Goal: Task Accomplishment & Management: Manage account settings

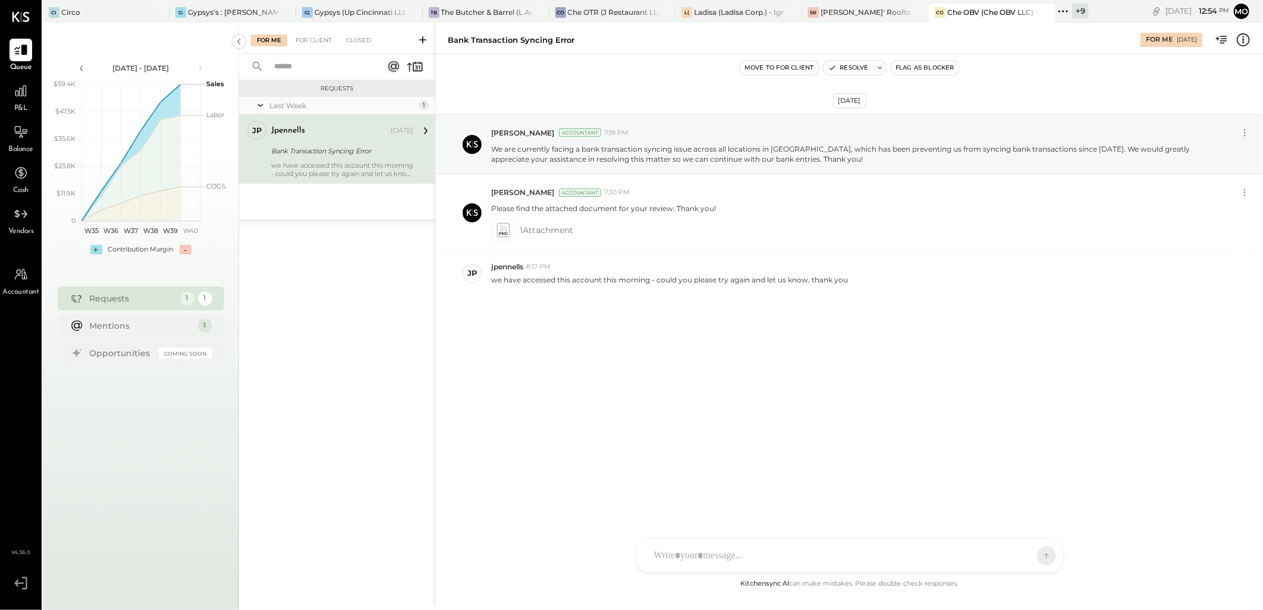
click at [313, 31] on div "For Me For Client Closed" at bounding box center [337, 39] width 196 height 32
click at [312, 37] on div "For Client" at bounding box center [314, 40] width 48 height 12
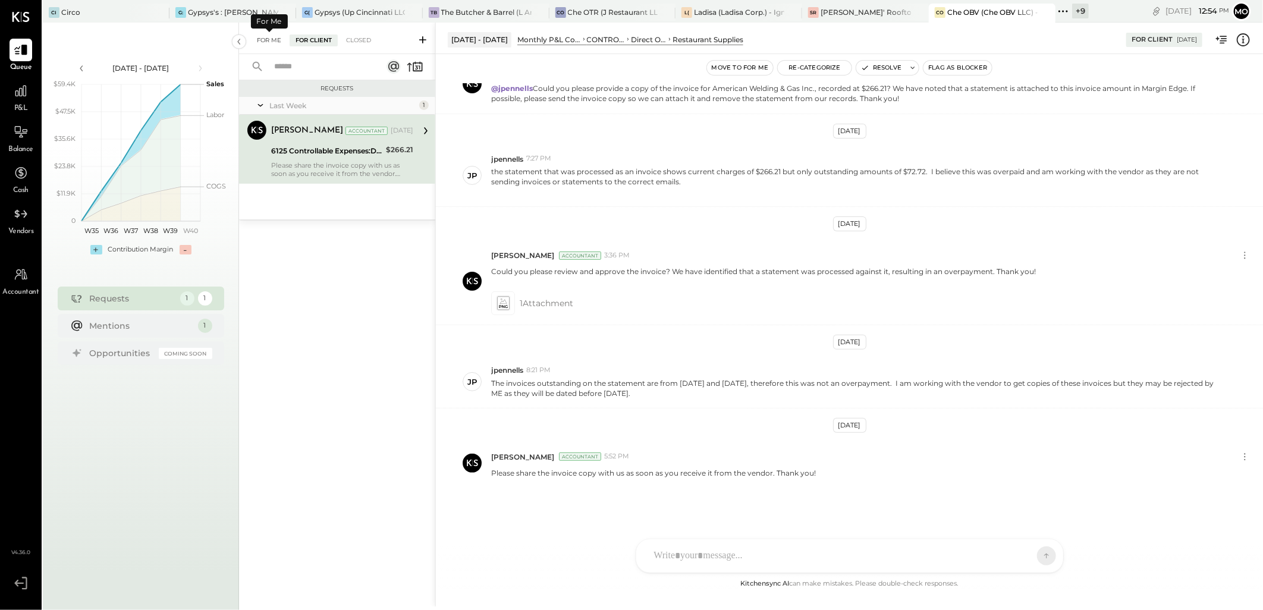
click at [264, 39] on div "For Me" at bounding box center [269, 40] width 36 height 12
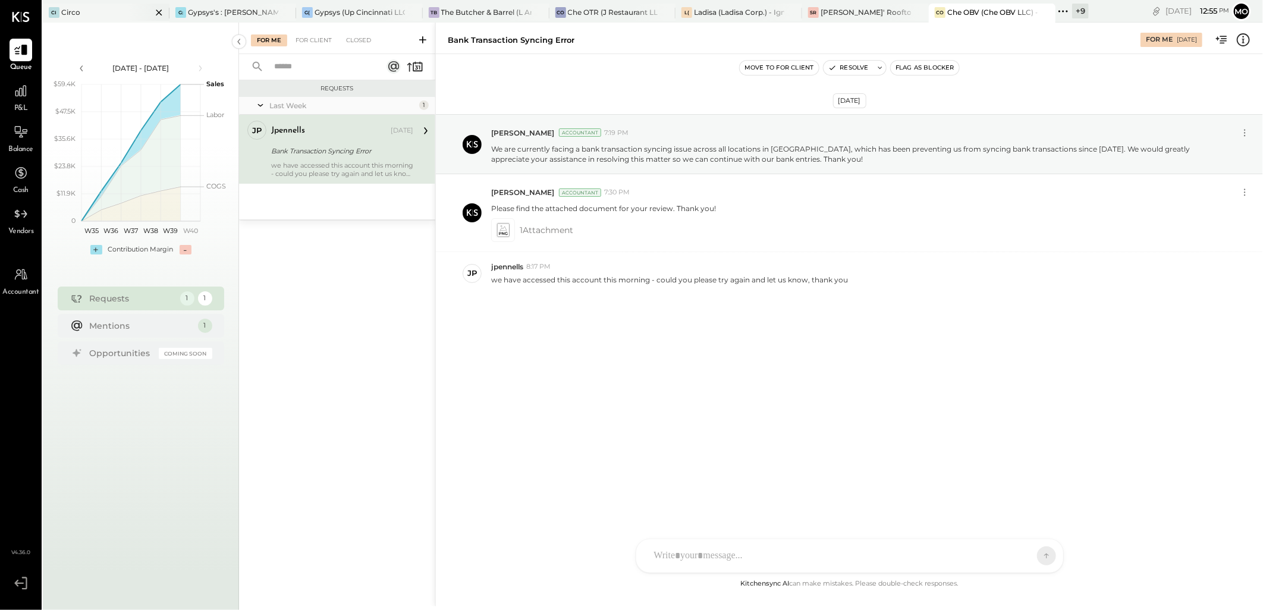
click at [81, 12] on div "Ci Circo" at bounding box center [97, 12] width 109 height 11
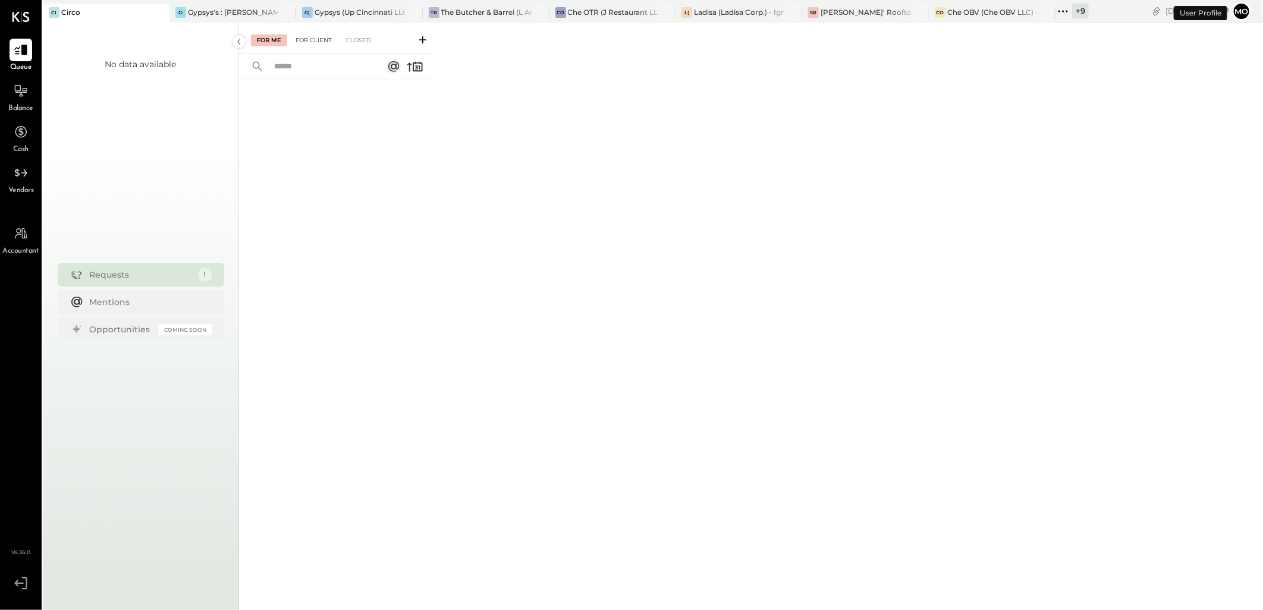
click at [307, 39] on div "For Client" at bounding box center [314, 40] width 48 height 12
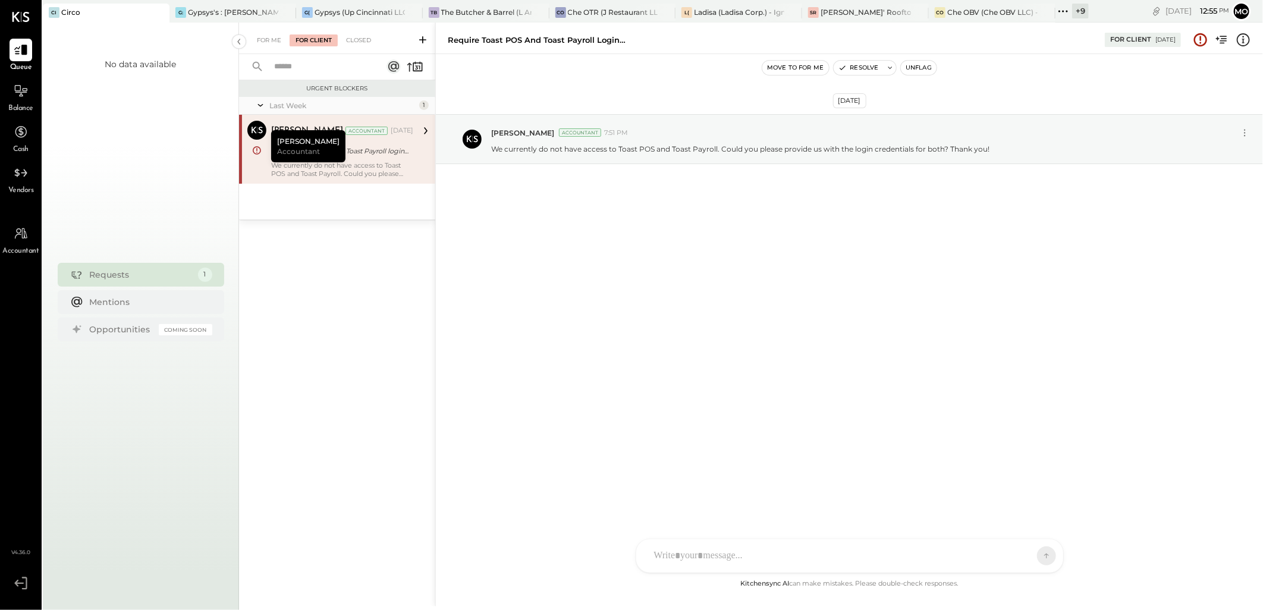
click at [348, 290] on div "Urgent Blockers Last Week 1 Mohammadsalkin Ansari Accountant [PERSON_NAME] Acco…" at bounding box center [337, 327] width 196 height 495
click at [210, 10] on div "Gypsys's : [PERSON_NAME] on the levee" at bounding box center [233, 12] width 90 height 10
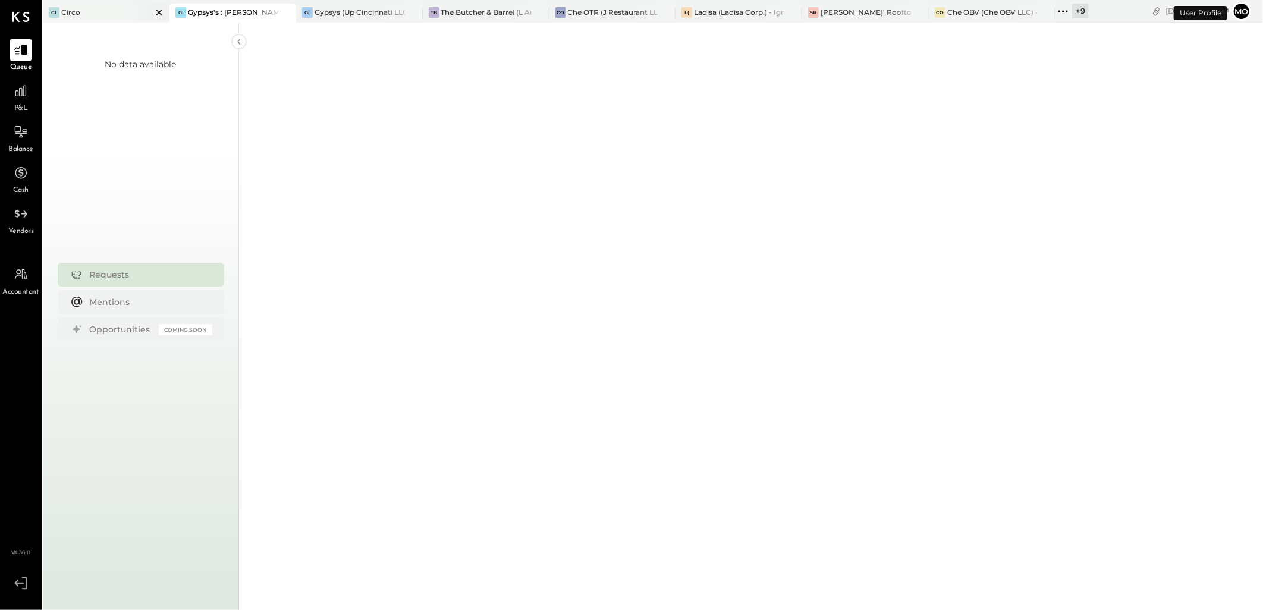
click at [157, 11] on icon at bounding box center [159, 12] width 15 height 14
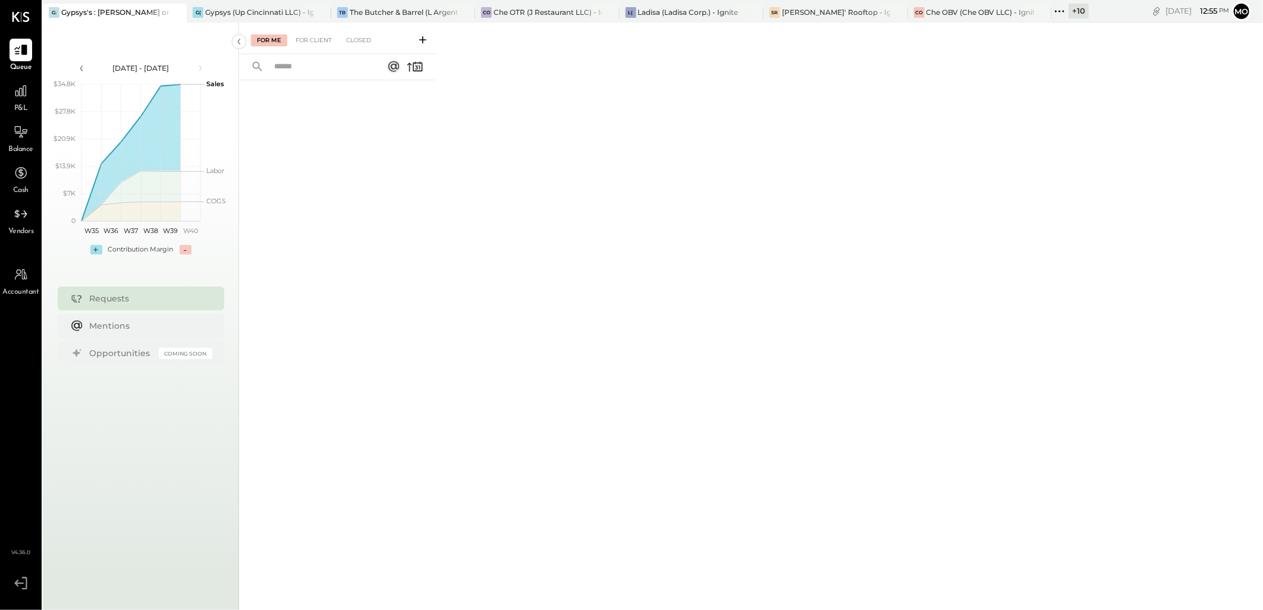
click at [1056, 11] on icon at bounding box center [1056, 11] width 2 height 2
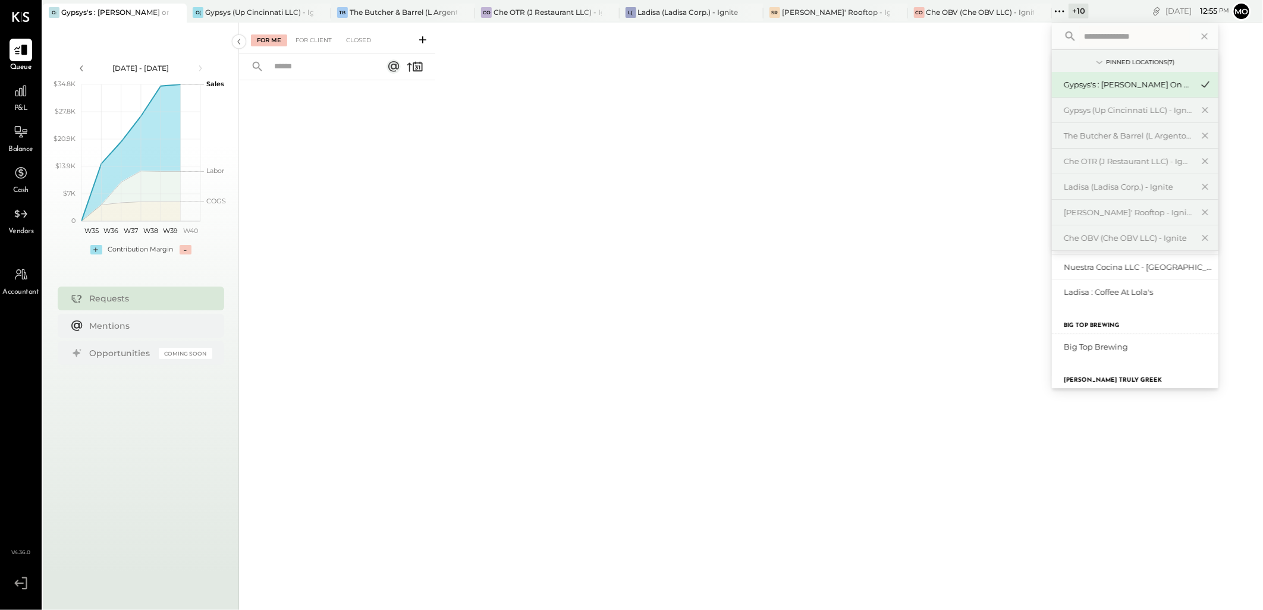
scroll to position [131, 0]
click at [1116, 346] on div "Big Top Brewing" at bounding box center [1128, 341] width 128 height 11
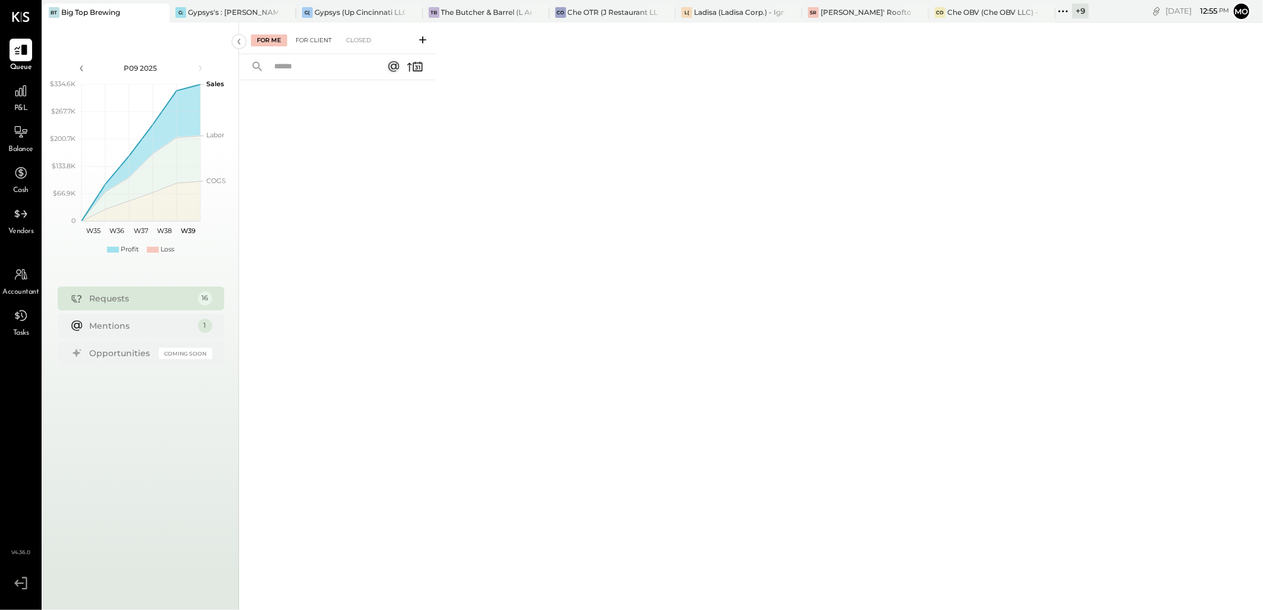
click at [311, 39] on div "For Client" at bounding box center [314, 40] width 48 height 12
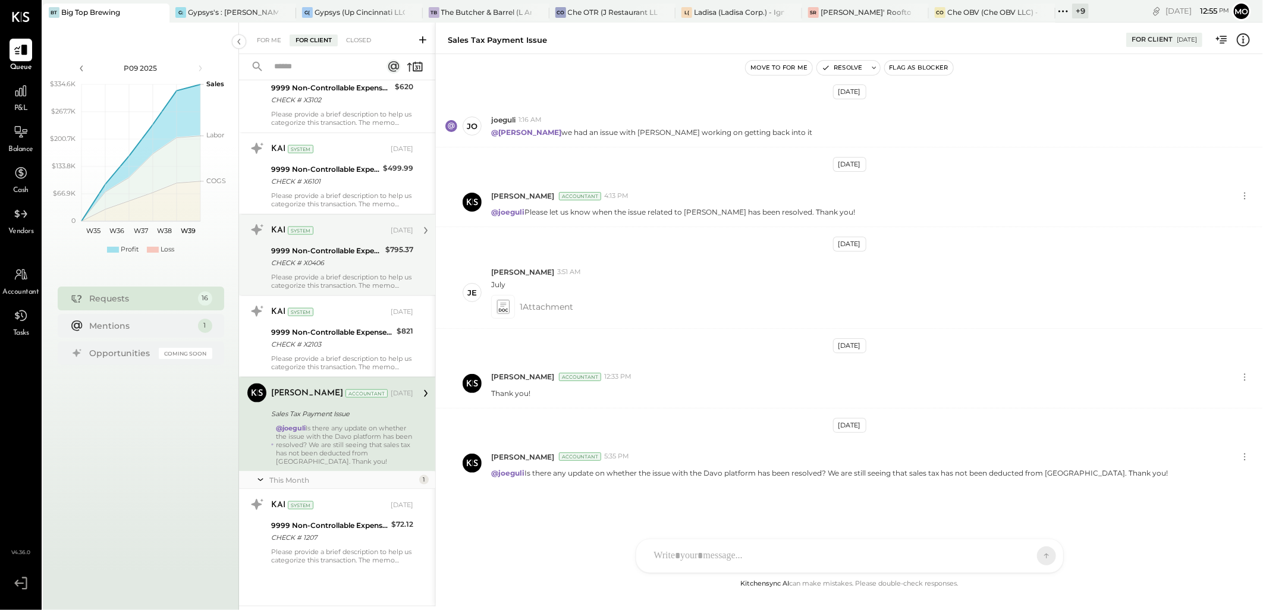
scroll to position [260, 0]
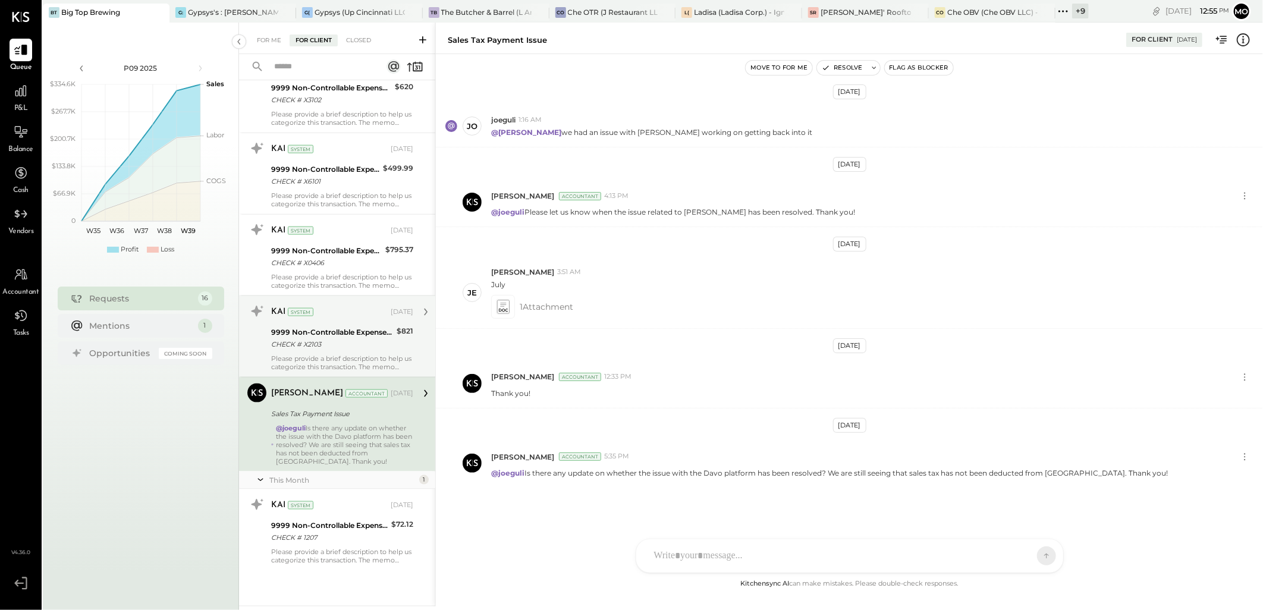
click at [325, 331] on div "9999 Non-Controllable Expenses:Other Income and Expenses:To Be Classified P&L" at bounding box center [332, 332] width 122 height 12
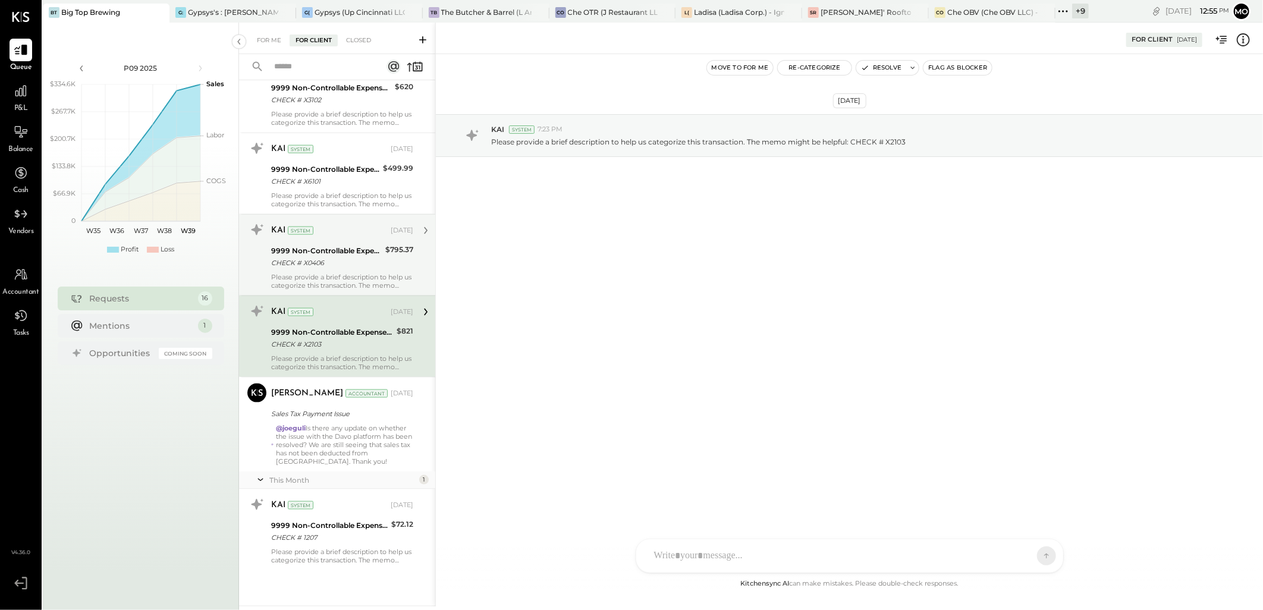
click at [340, 263] on div "CHECK # X0406" at bounding box center [326, 263] width 111 height 12
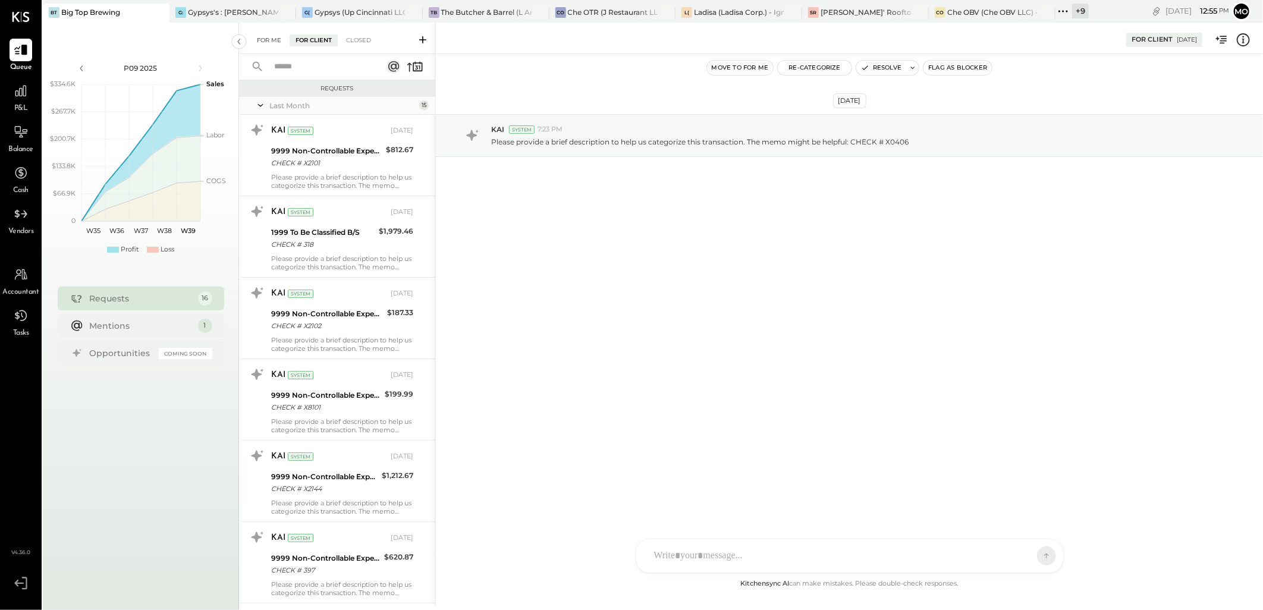
click at [270, 43] on div "For Me" at bounding box center [269, 40] width 36 height 12
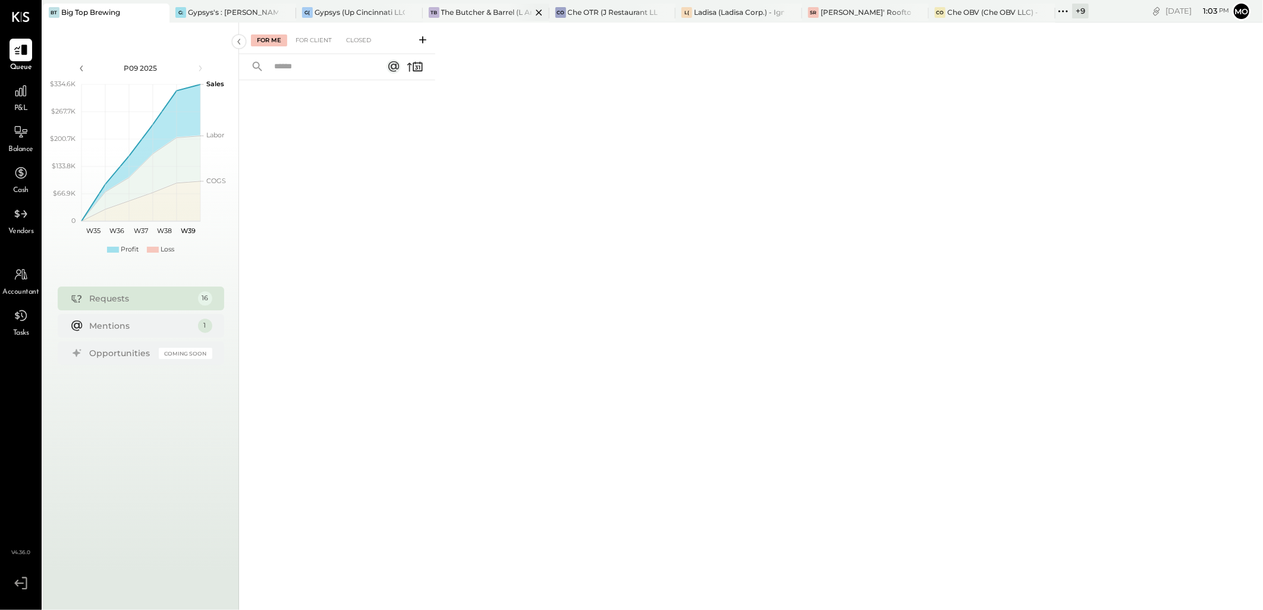
click at [486, 5] on div "TB The Butcher & Barrel (L Argento LLC) - [GEOGRAPHIC_DATA]" at bounding box center [486, 13] width 127 height 19
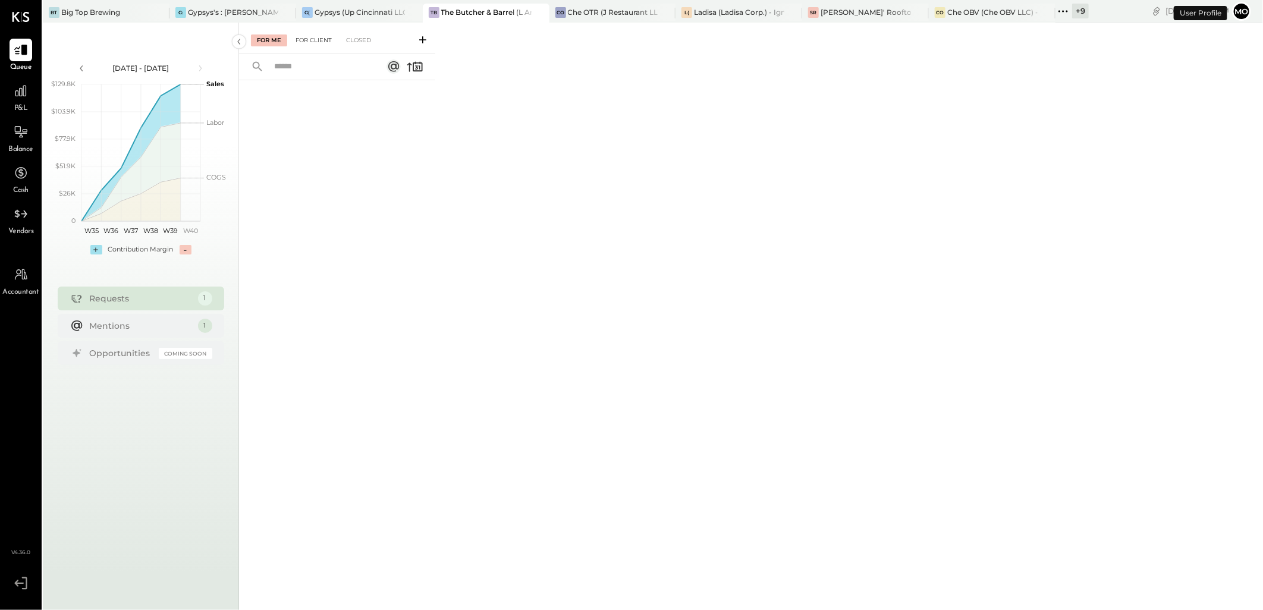
click at [310, 37] on div "For Client" at bounding box center [314, 40] width 48 height 12
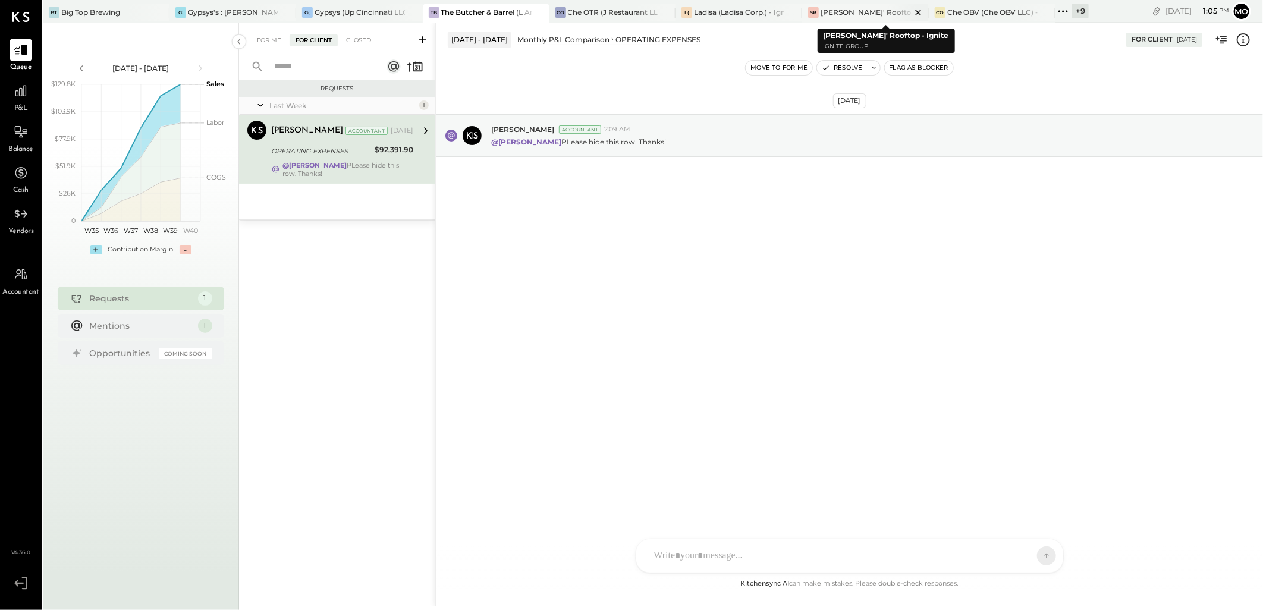
click at [868, 7] on div "[PERSON_NAME]' Rooftop - Ignite" at bounding box center [865, 12] width 90 height 10
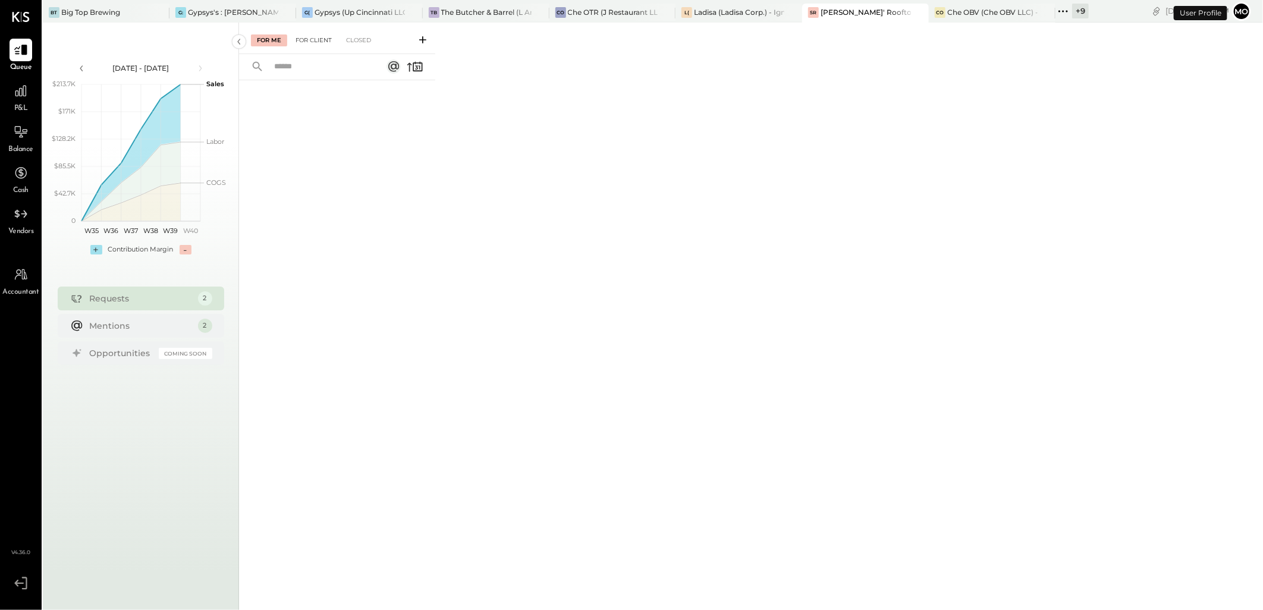
click at [298, 37] on div "For Client" at bounding box center [314, 40] width 48 height 12
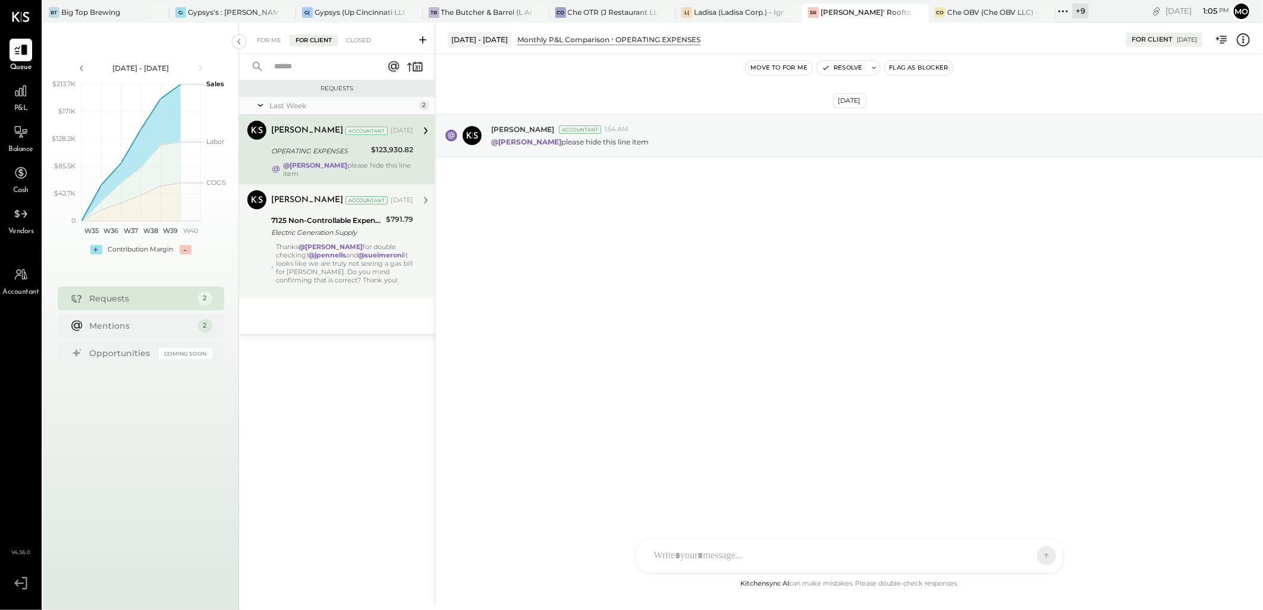
click at [408, 241] on div "[PERSON_NAME] Accountant [DATE] 7125 Non-Controllable Expenses:Property Expense…" at bounding box center [342, 241] width 142 height 102
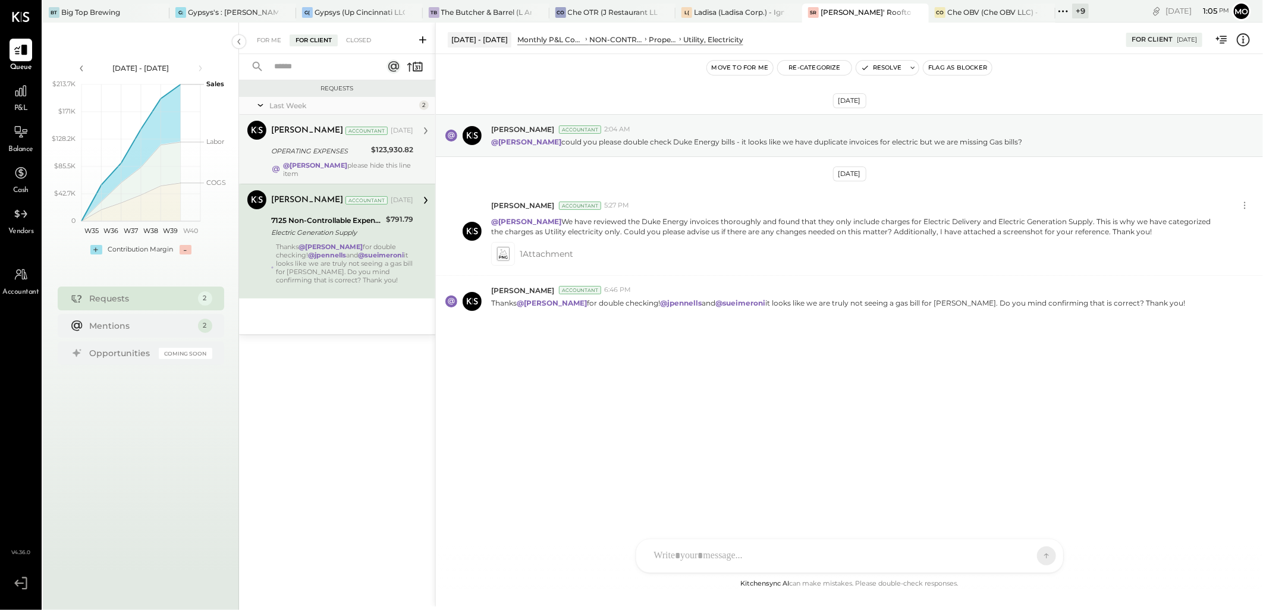
click at [301, 165] on strong "@[PERSON_NAME]" at bounding box center [315, 165] width 64 height 8
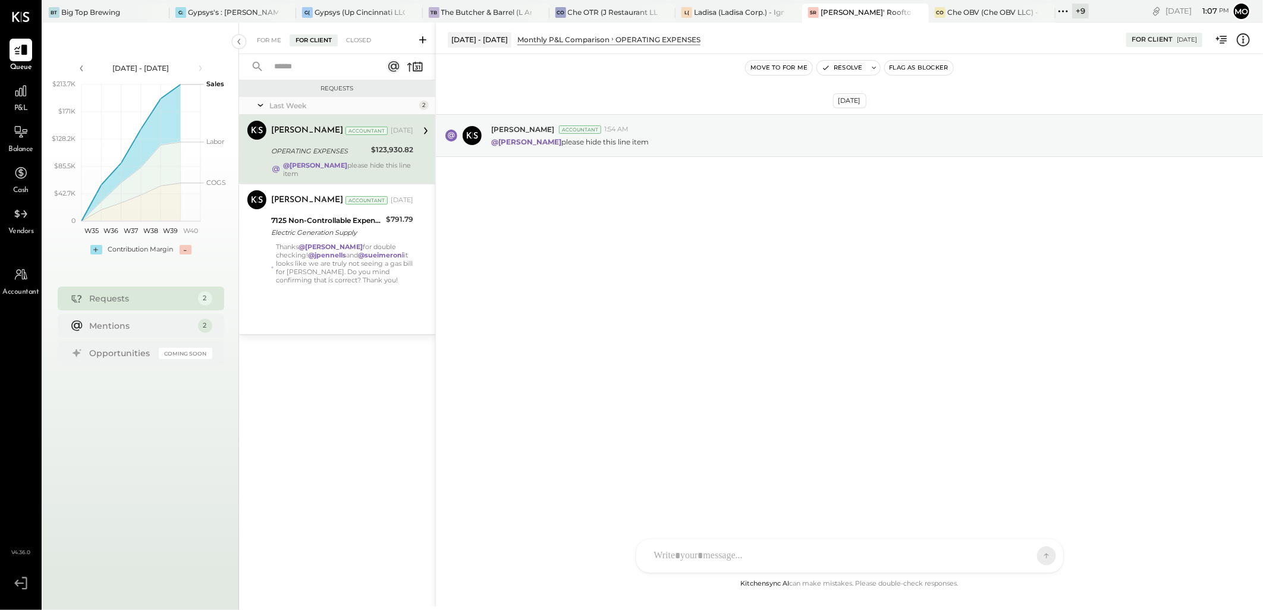
click at [742, 284] on div "[DATE] [PERSON_NAME] Accountant 1:54 AM @[PERSON_NAME] please hide this line it…" at bounding box center [849, 315] width 827 height 523
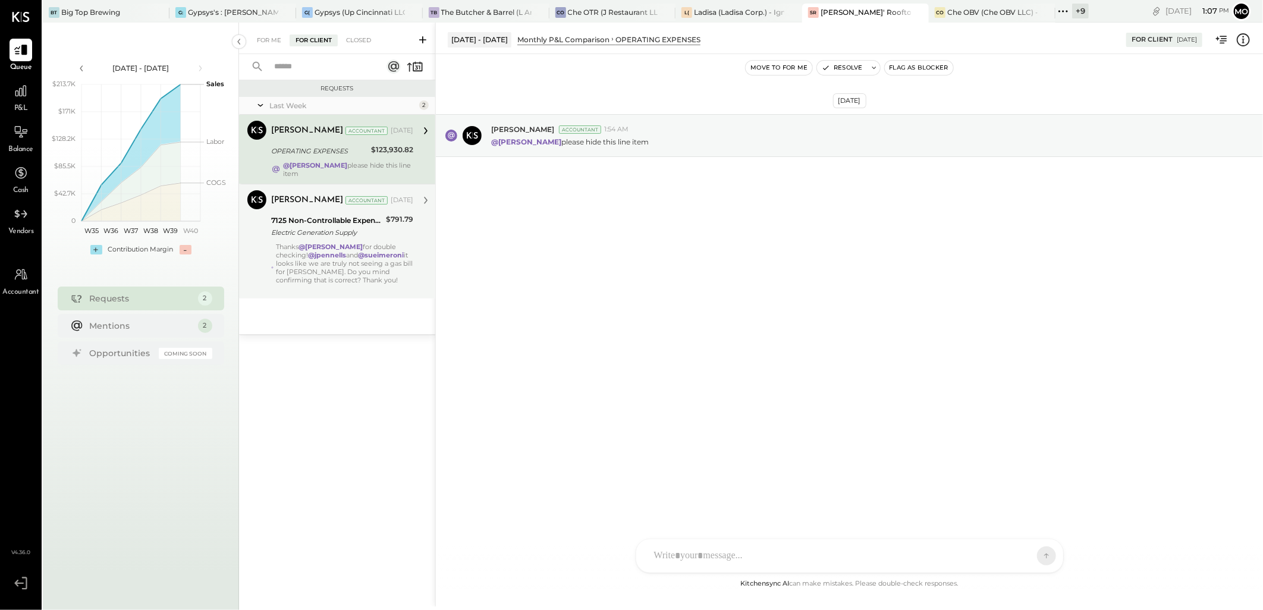
click at [341, 270] on div "Thanks @[PERSON_NAME] for double checking! @jpennells and @sueimeroni it looks …" at bounding box center [344, 268] width 137 height 50
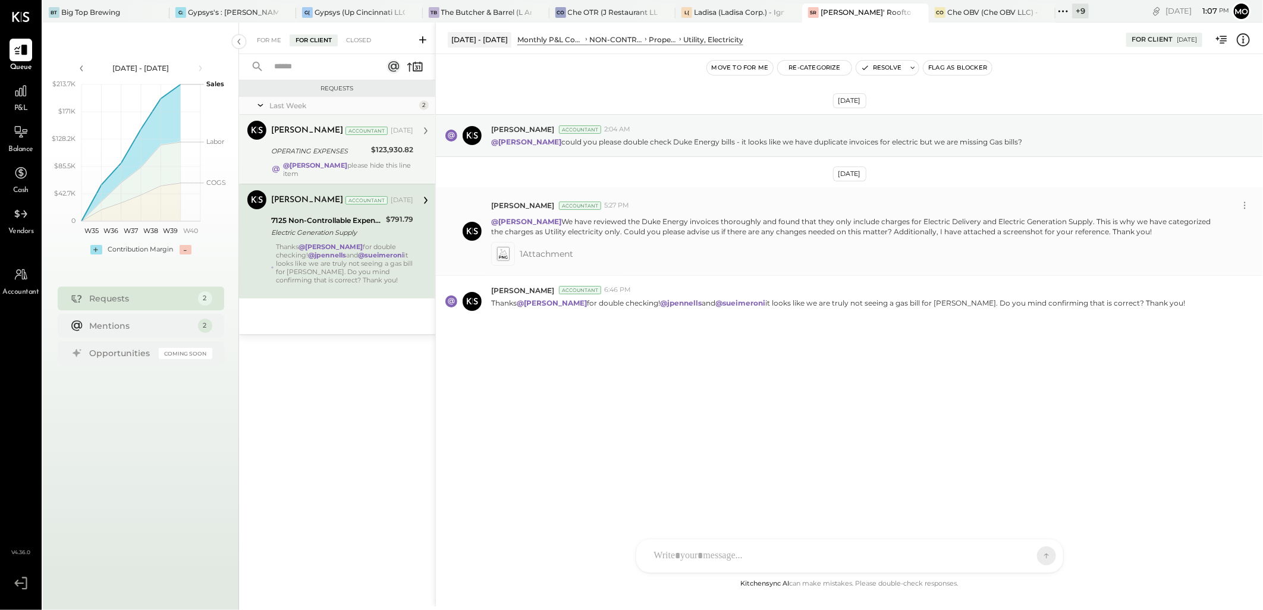
click at [536, 253] on span "1 Attachment" at bounding box center [547, 254] width 54 height 24
click at [509, 251] on icon at bounding box center [503, 253] width 12 height 13
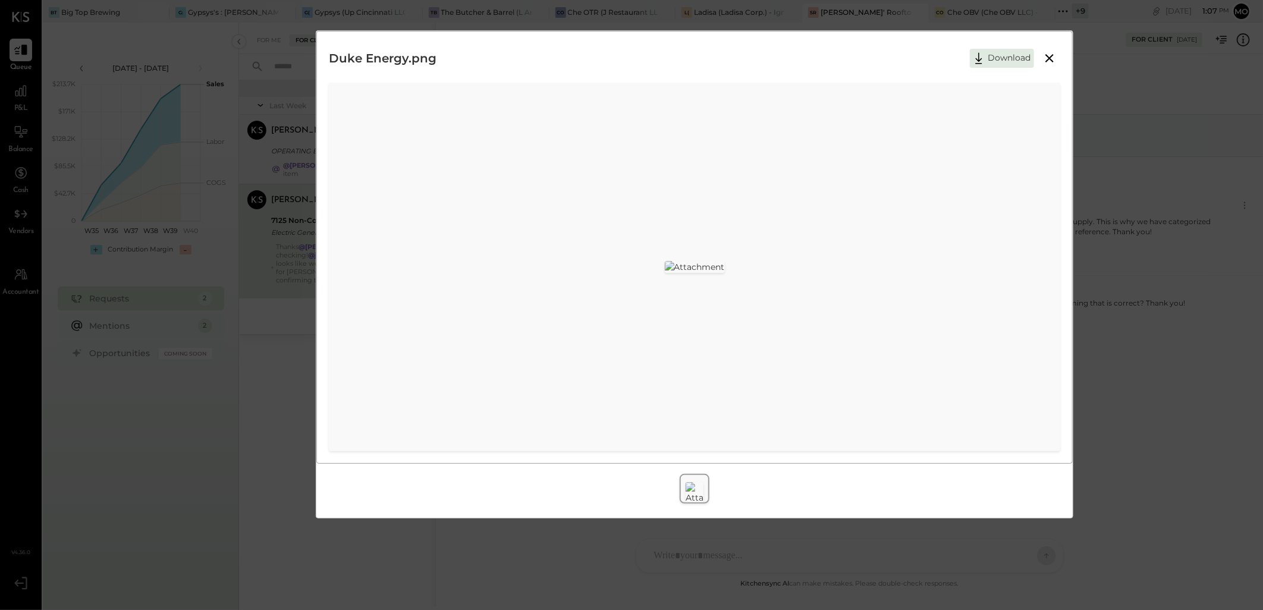
click at [1050, 58] on icon at bounding box center [1049, 58] width 8 height 8
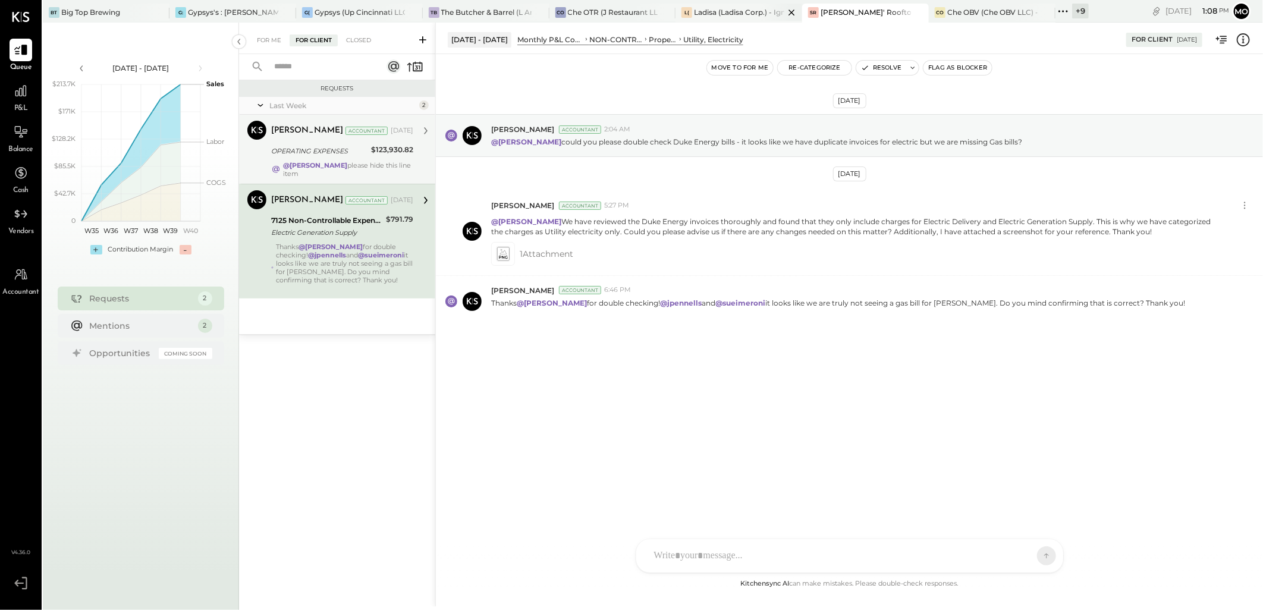
click at [720, 19] on div "L( Ladisa (Ladisa Corp.) - Ignite" at bounding box center [738, 13] width 127 height 19
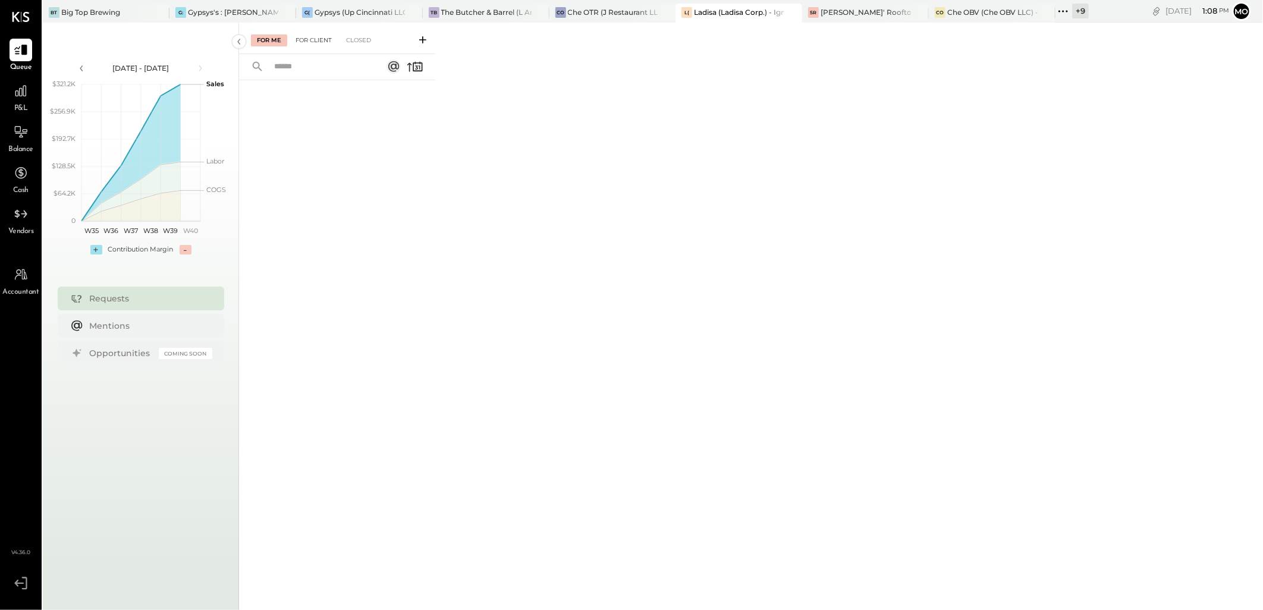
click at [309, 43] on div "For Client" at bounding box center [314, 40] width 48 height 12
click at [273, 40] on div "For Me" at bounding box center [269, 40] width 36 height 12
